Goal: Information Seeking & Learning: Understand process/instructions

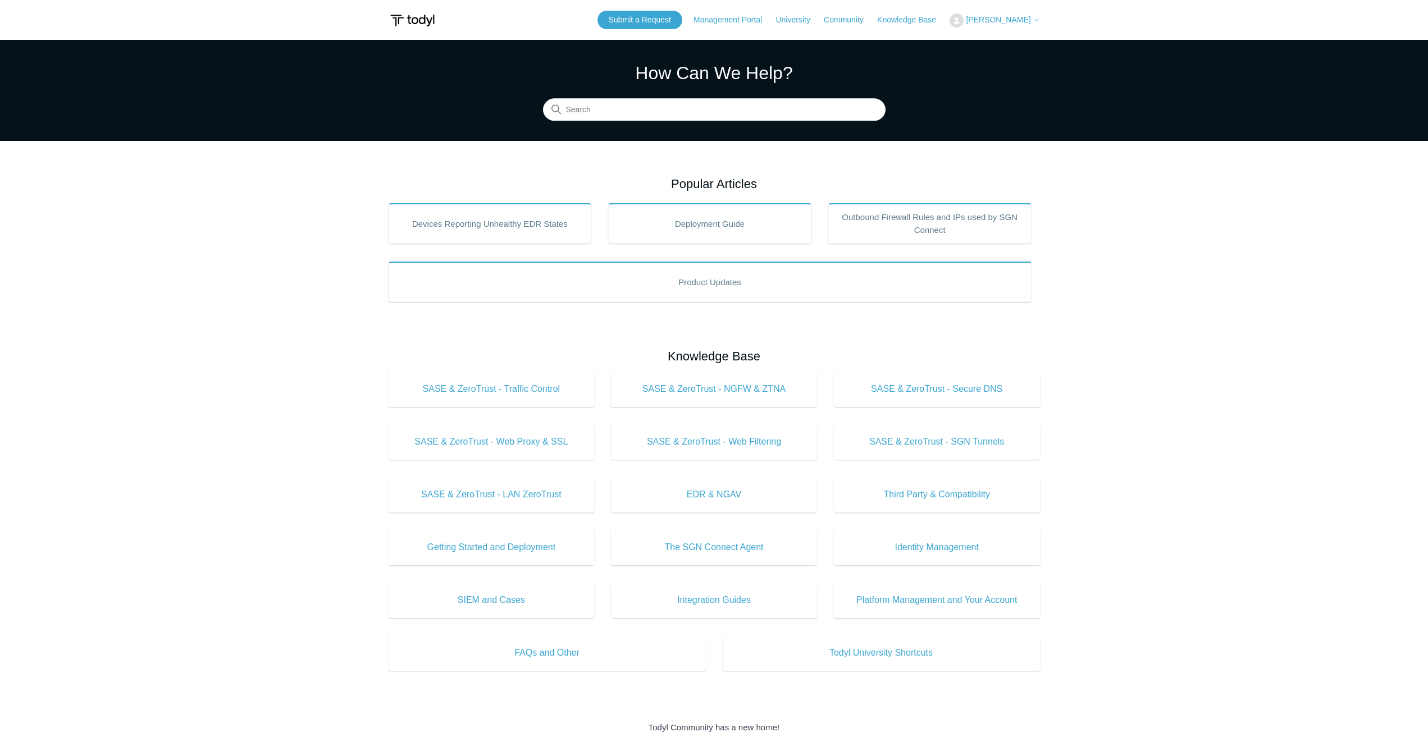
click at [592, 104] on input "Search" at bounding box center [714, 110] width 343 height 22
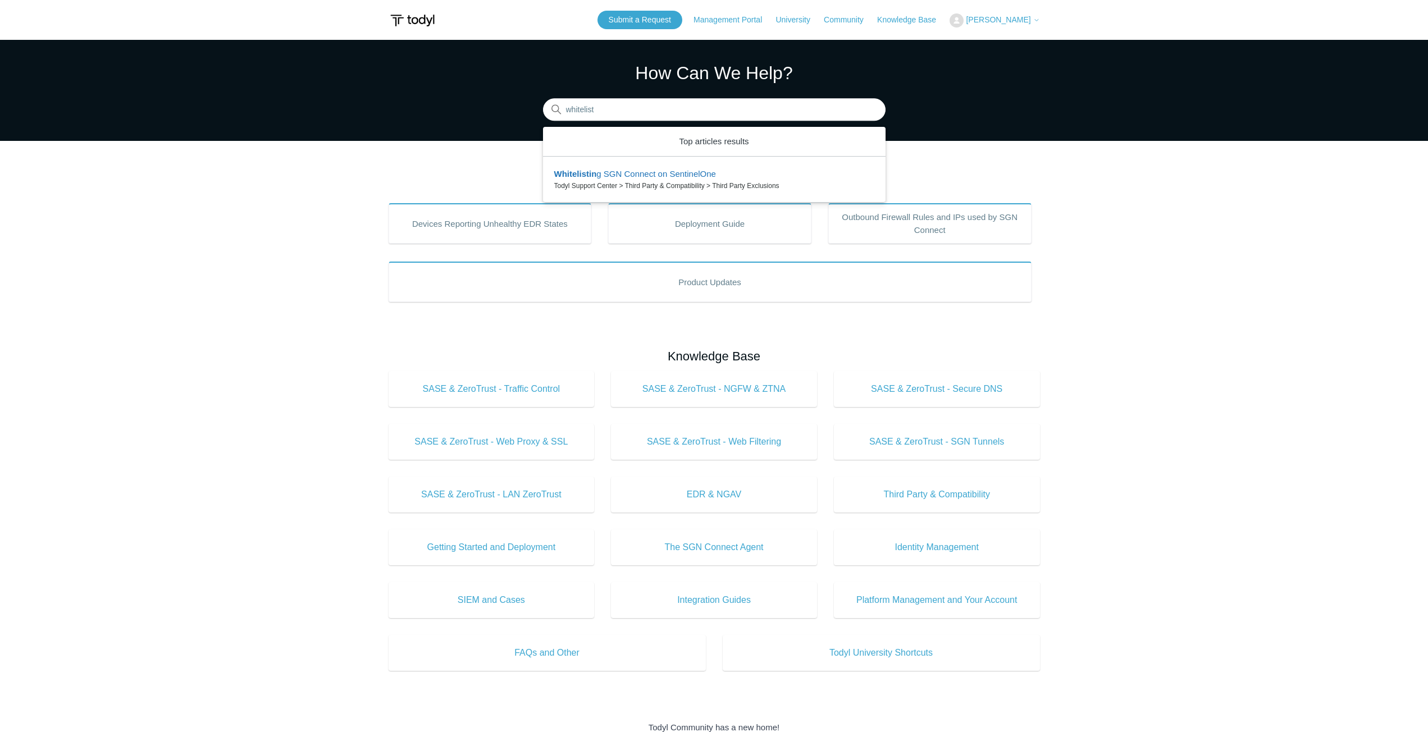
type input "whitelist"
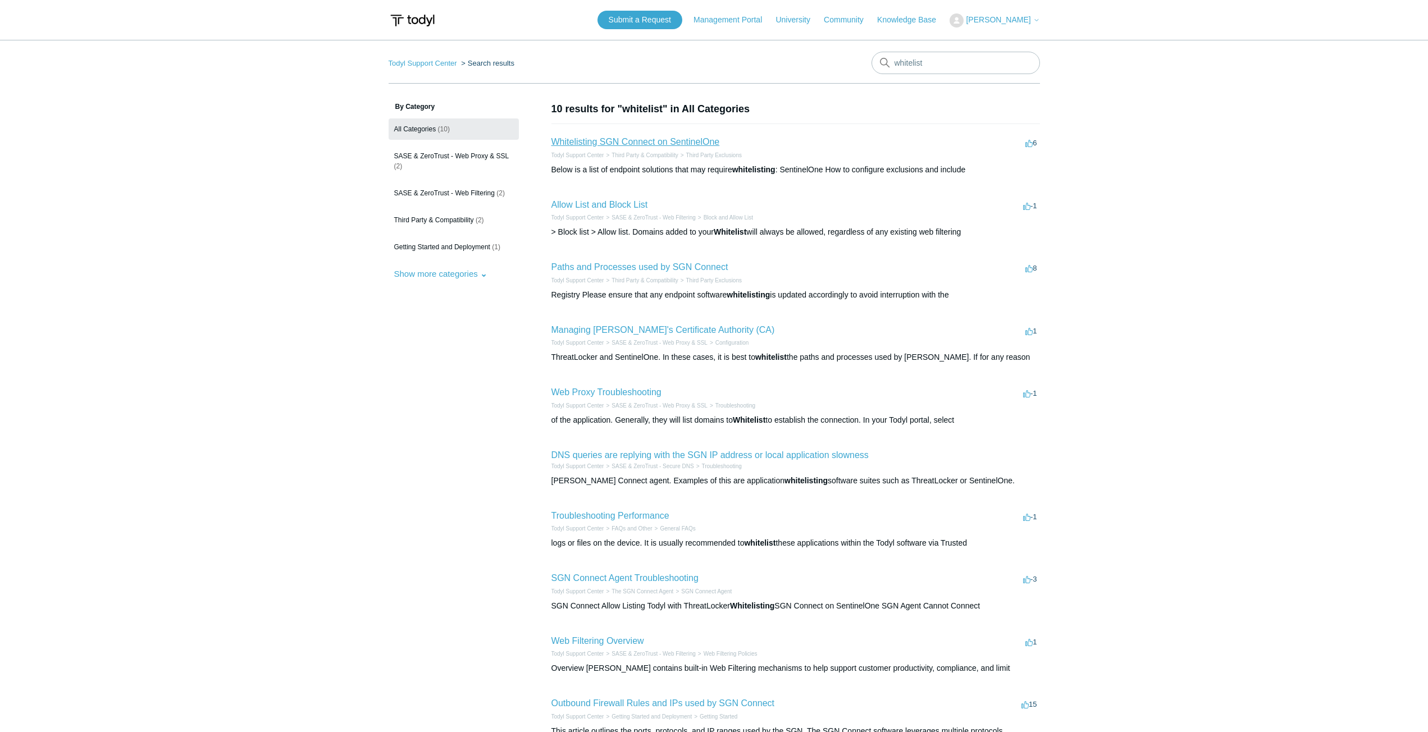
click at [667, 143] on link "Whitelisting SGN Connect on SentinelOne" at bounding box center [636, 142] width 168 height 10
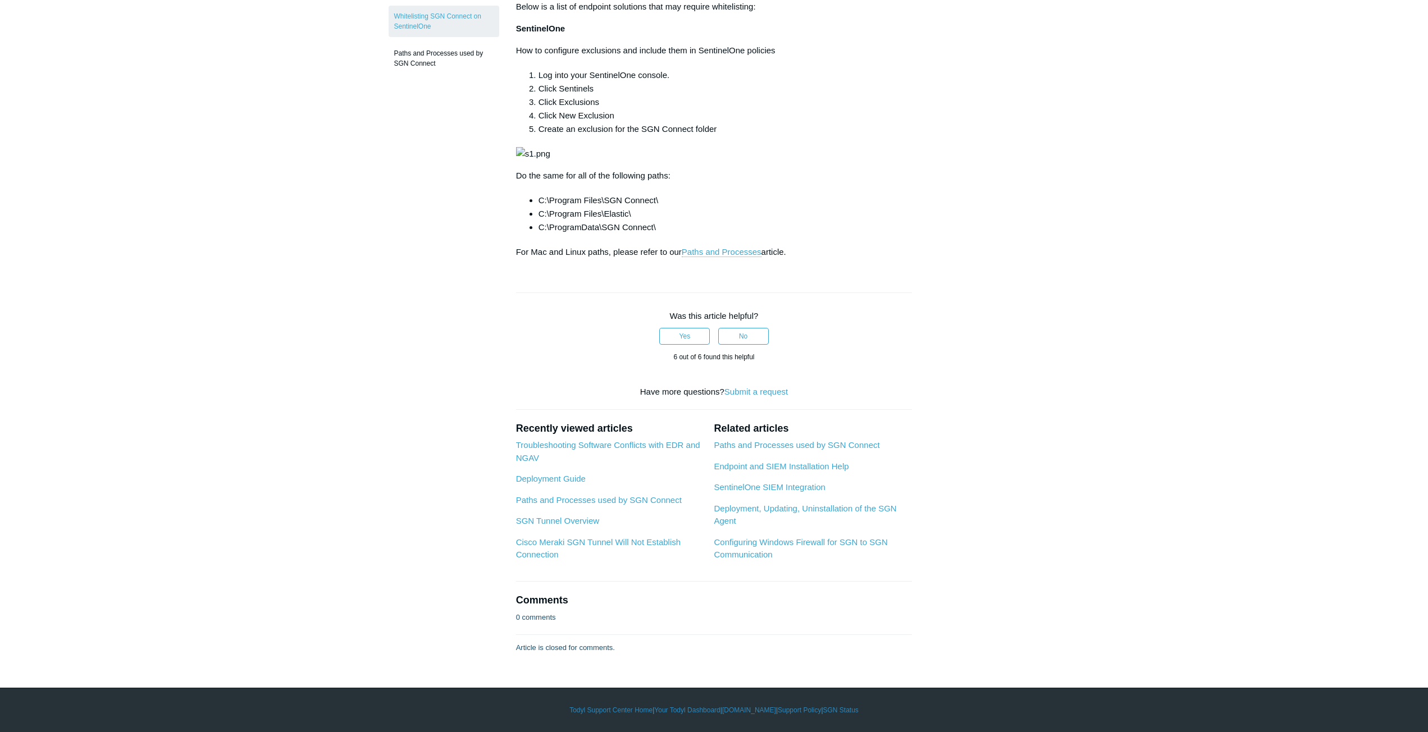
scroll to position [225, 0]
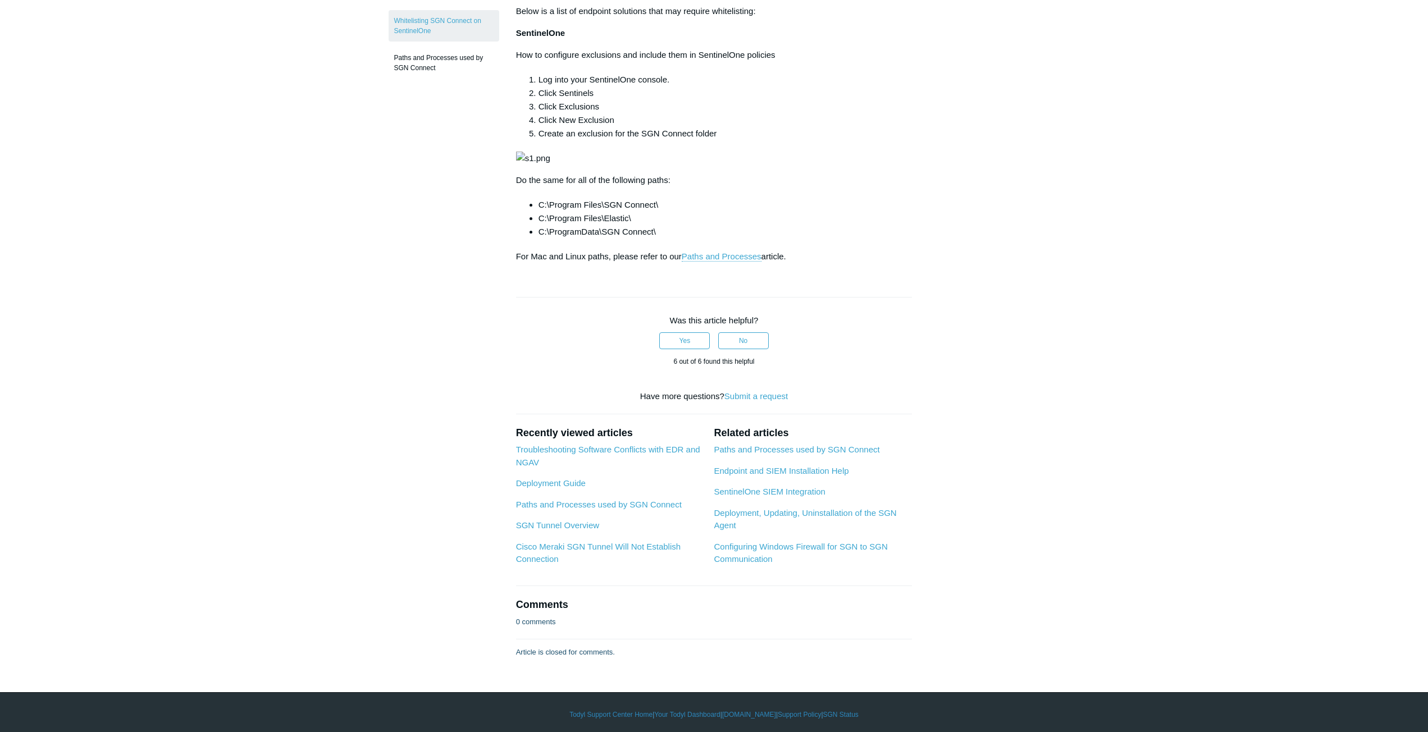
click at [189, 309] on main "Todyl Support Center Third Party & Compatibility Third Party Exclusions Article…" at bounding box center [714, 237] width 1428 height 844
click at [337, 202] on main "Todyl Support Center Third Party & Compatibility Third Party Exclusions Article…" at bounding box center [714, 237] width 1428 height 844
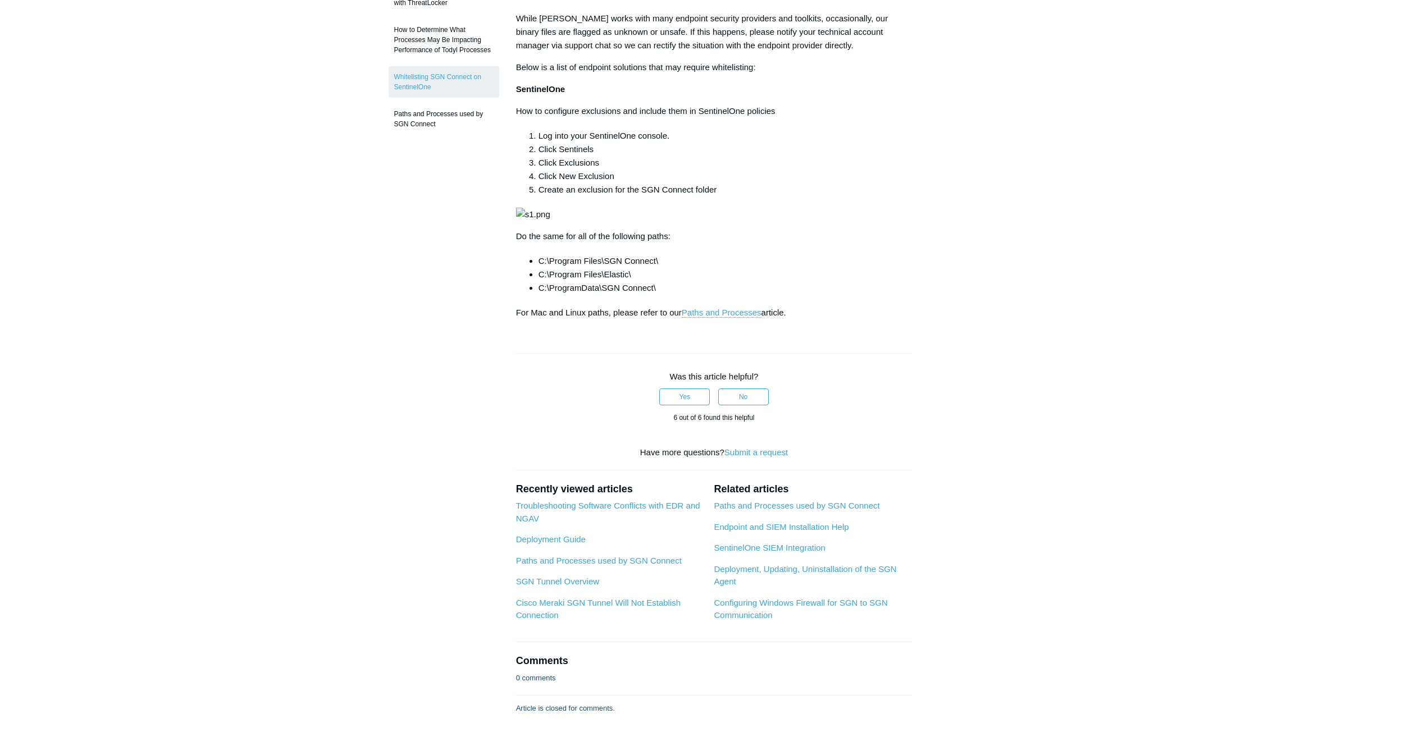
click at [1115, 343] on main "Todyl Support Center Third Party & Compatibility Third Party Exclusions Article…" at bounding box center [714, 293] width 1428 height 844
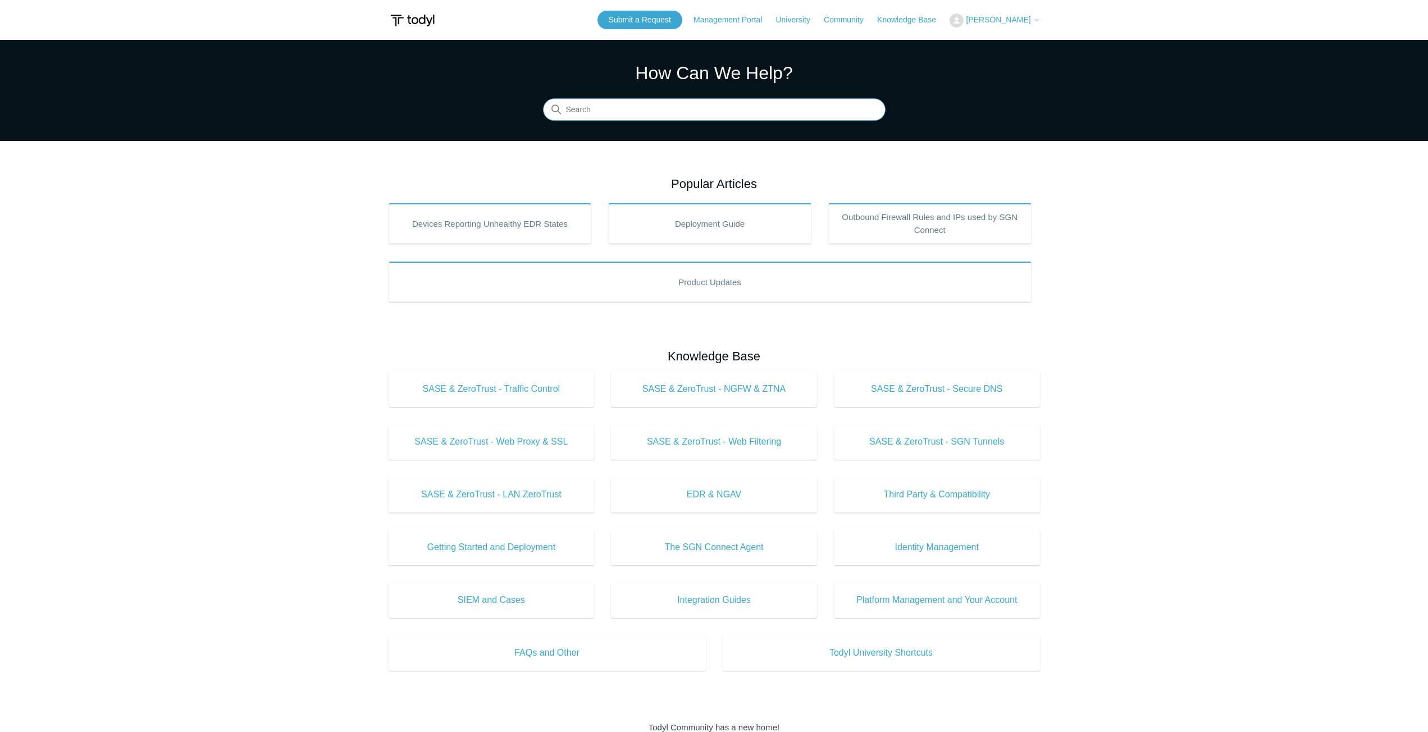
click at [641, 113] on input "Search" at bounding box center [714, 110] width 343 height 22
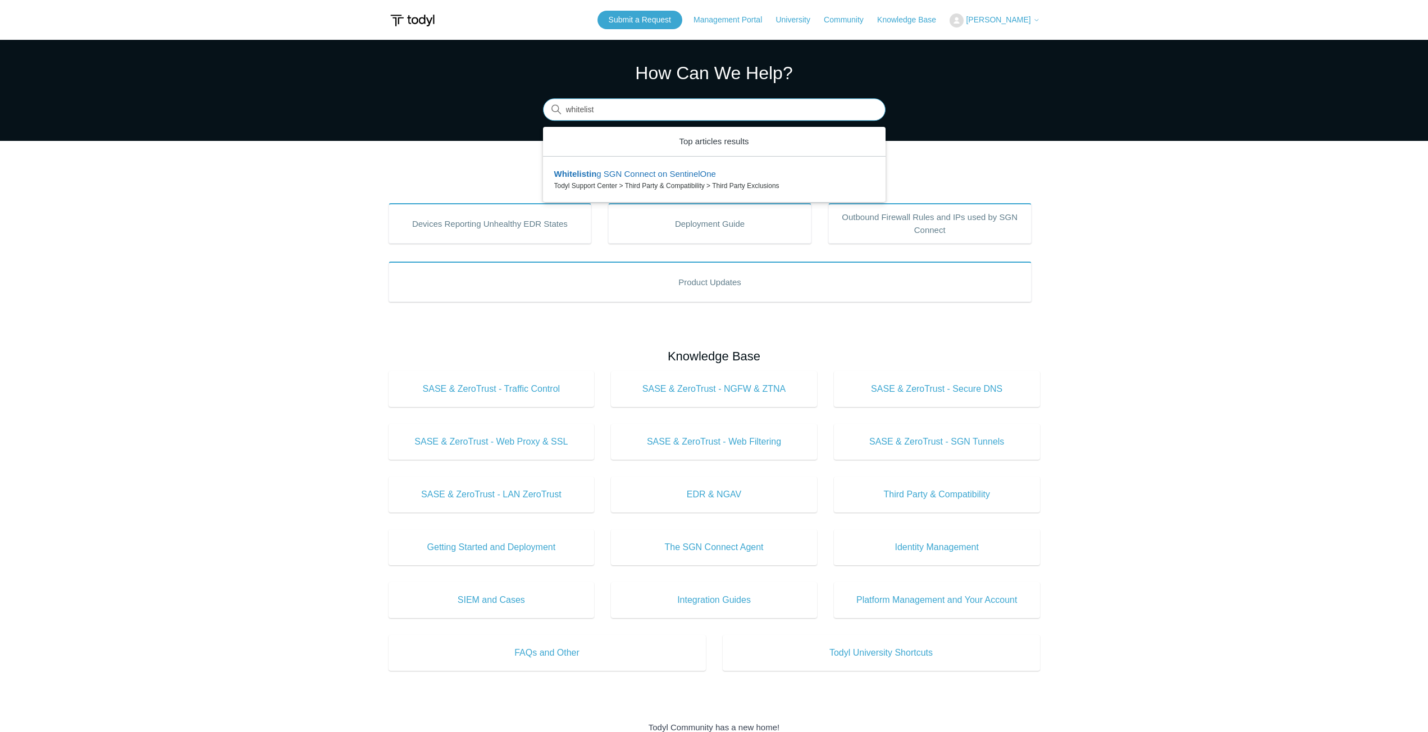
type input "whitelist"
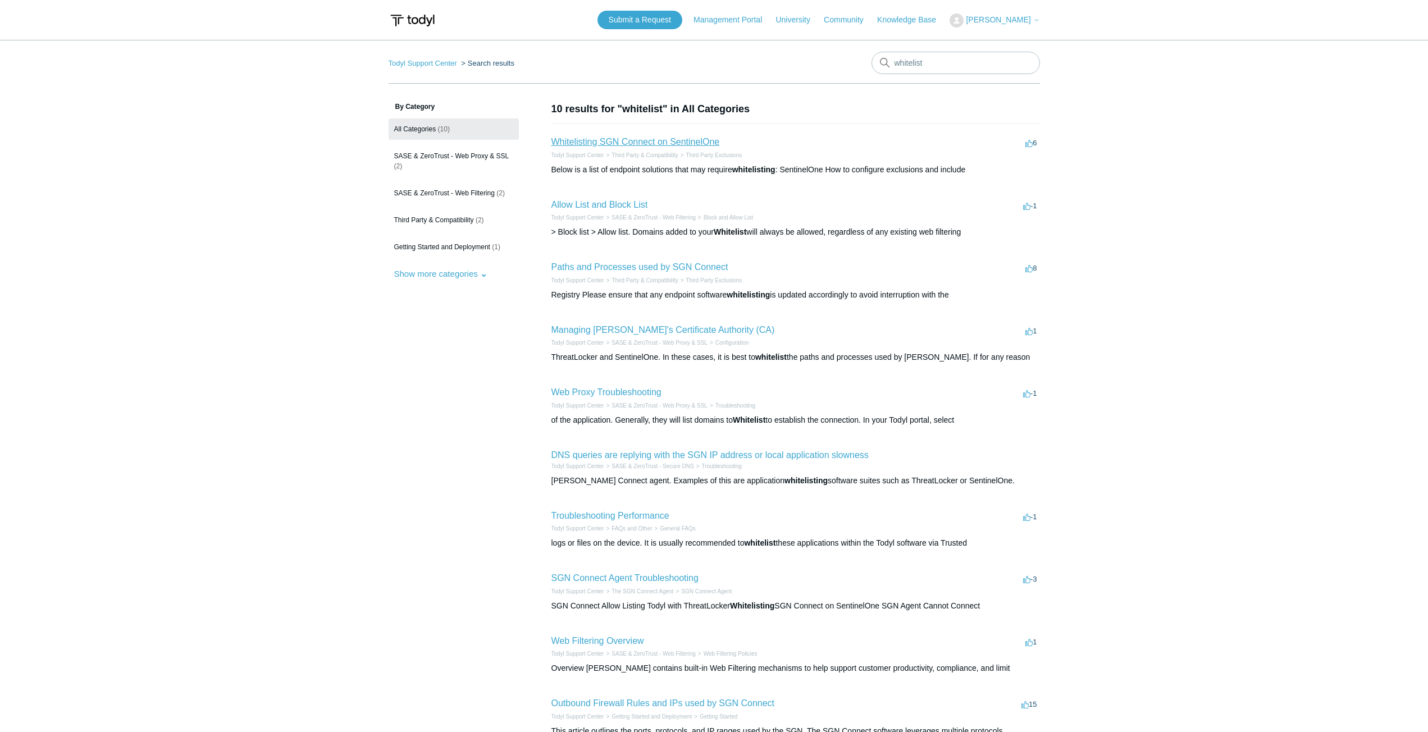
click at [657, 144] on link "Whitelisting SGN Connect on SentinelOne" at bounding box center [636, 142] width 168 height 10
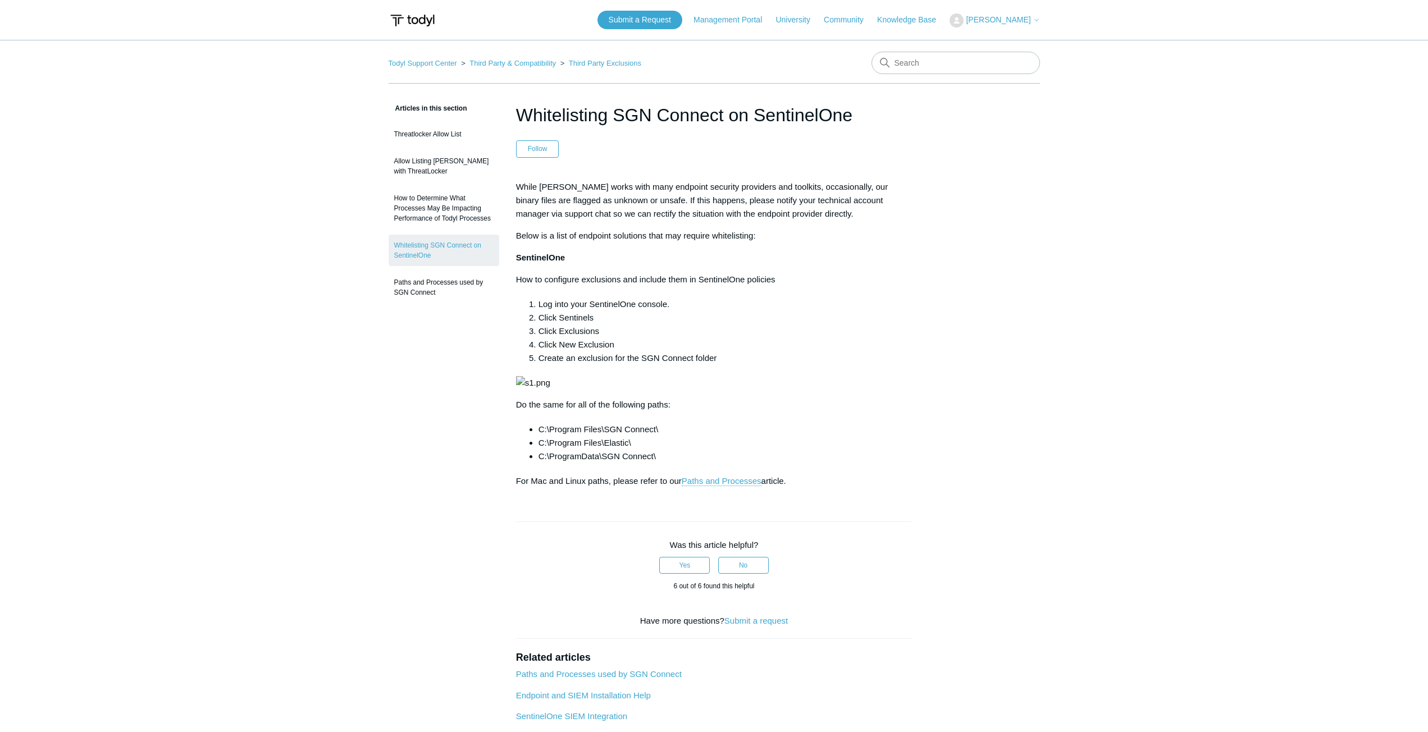
scroll to position [56, 0]
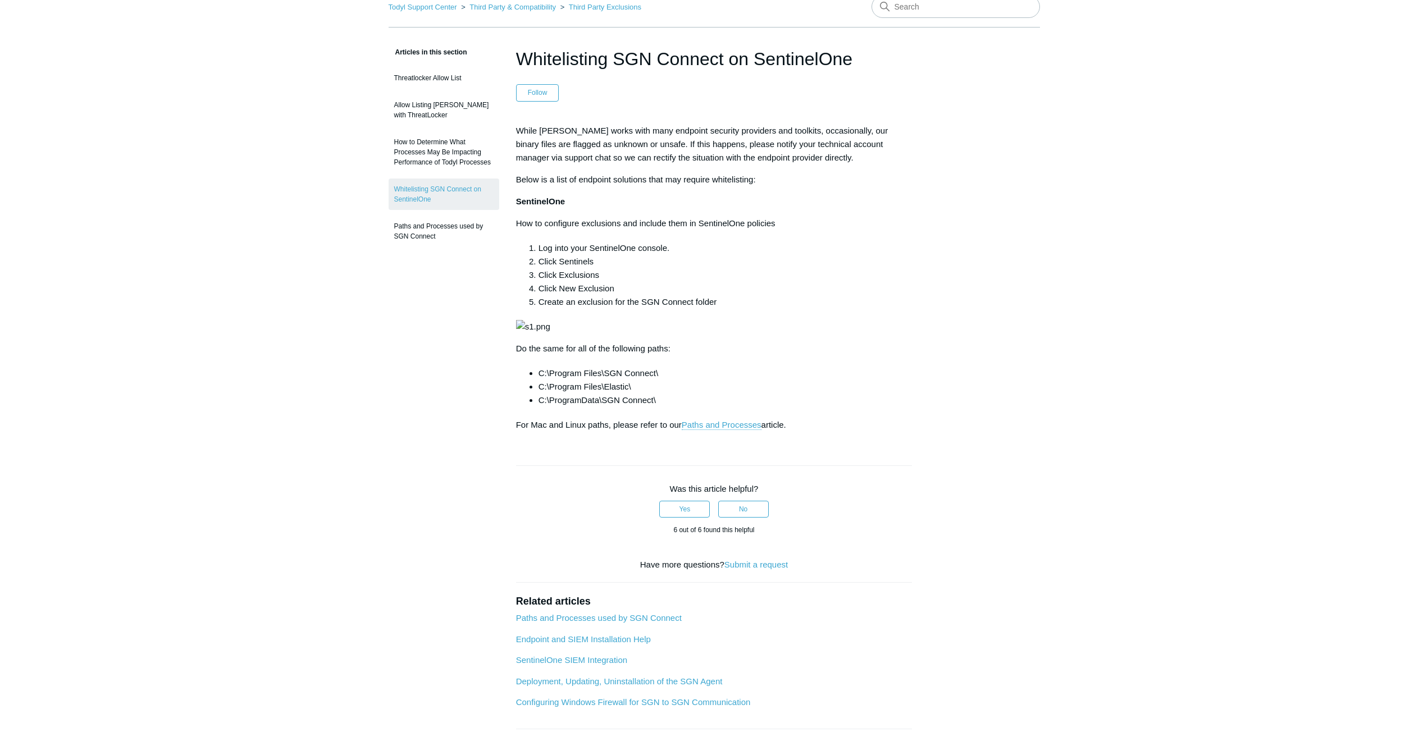
click at [1335, 134] on main "Todyl Support Center Third Party & Compatibility Third Party Exclusions Article…" at bounding box center [714, 393] width 1428 height 818
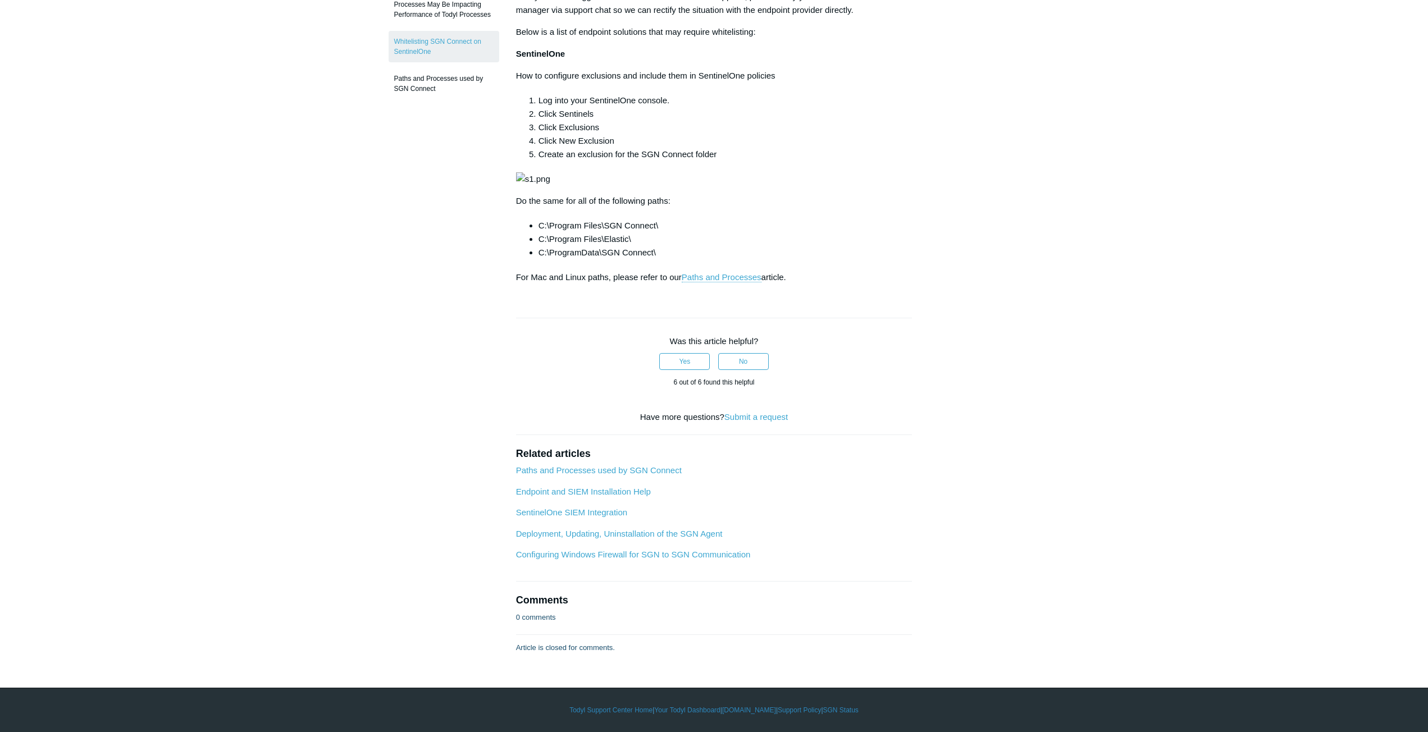
scroll to position [337, 0]
drag, startPoint x: 643, startPoint y: 464, endPoint x: 531, endPoint y: 461, distance: 111.8
click at [539, 246] on li "C:\Program Files\Elastic\" at bounding box center [726, 239] width 374 height 13
copy li "C:\Program Files\Elastic\"
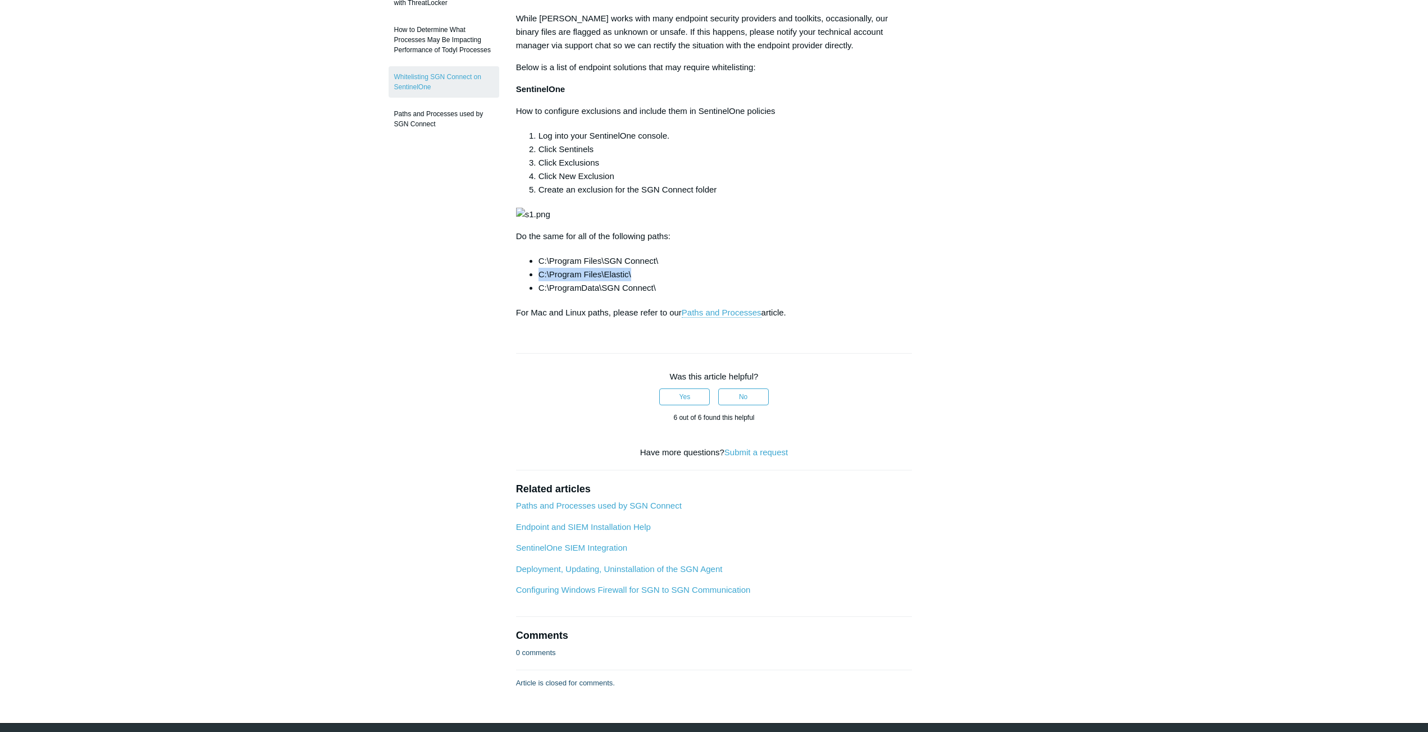
click at [1380, 230] on main "Todyl Support Center Third Party & Compatibility Third Party Exclusions Article…" at bounding box center [714, 280] width 1428 height 818
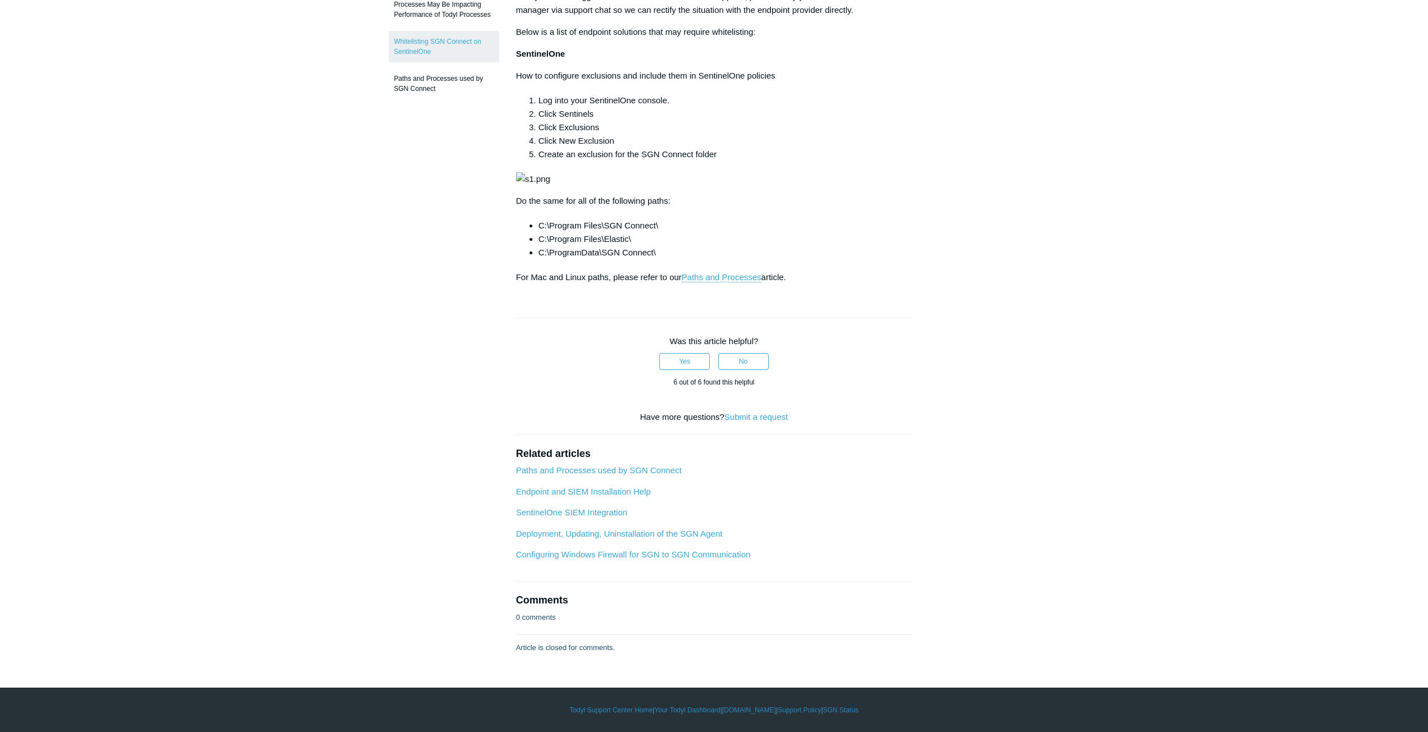
scroll to position [56, 0]
